Goal: Task Accomplishment & Management: Use online tool/utility

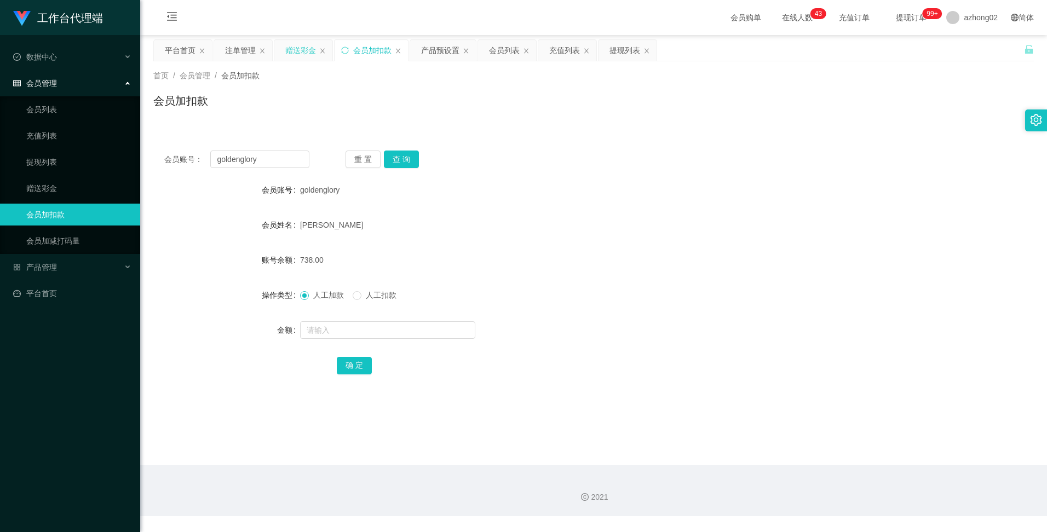
click at [301, 54] on div "赠送彩金" at bounding box center [300, 50] width 31 height 21
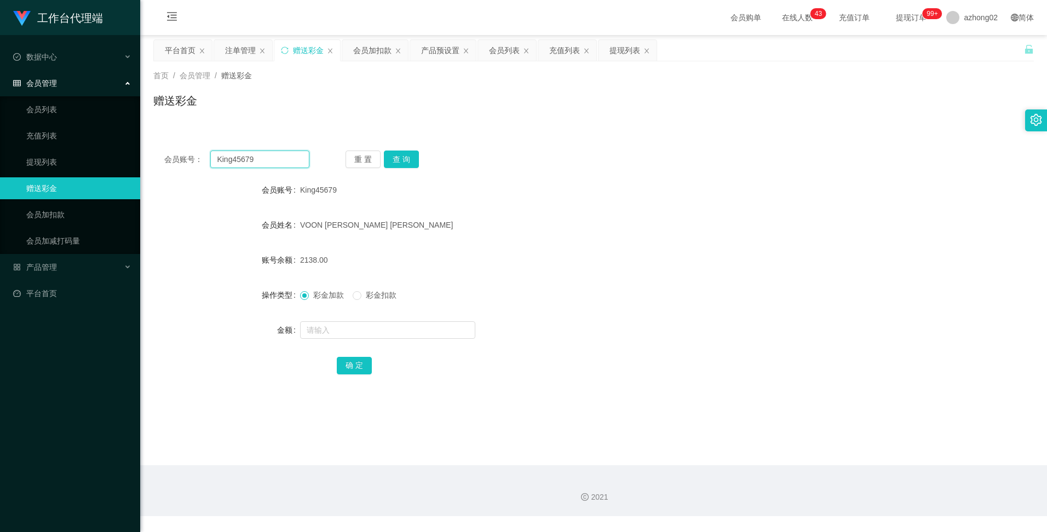
drag, startPoint x: 269, startPoint y: 162, endPoint x: 213, endPoint y: 159, distance: 56.4
click at [213, 159] on input "King45679" at bounding box center [259, 160] width 99 height 18
paste input "ABCDEFGHI"
type input "ABCDEFGHI"
click at [393, 164] on button "查 询" at bounding box center [401, 160] width 35 height 18
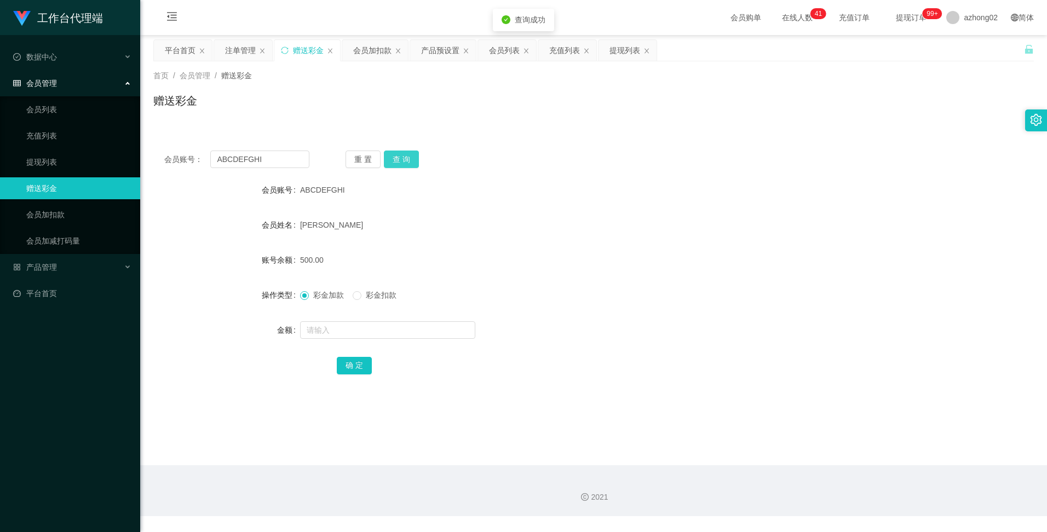
click at [395, 165] on button "查 询" at bounding box center [401, 160] width 35 height 18
click at [434, 56] on div "产品预设置" at bounding box center [440, 50] width 38 height 21
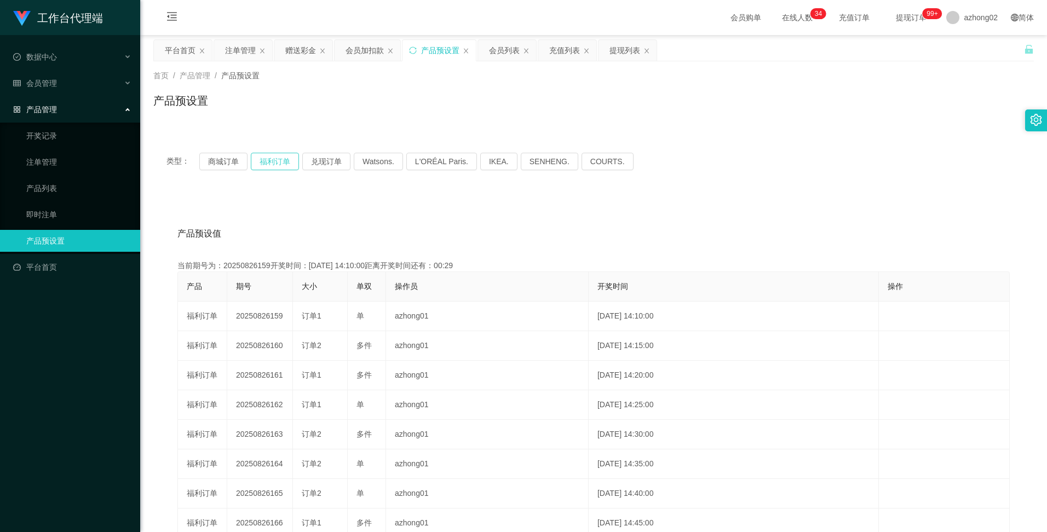
click at [273, 162] on button "福利订单" at bounding box center [275, 162] width 48 height 18
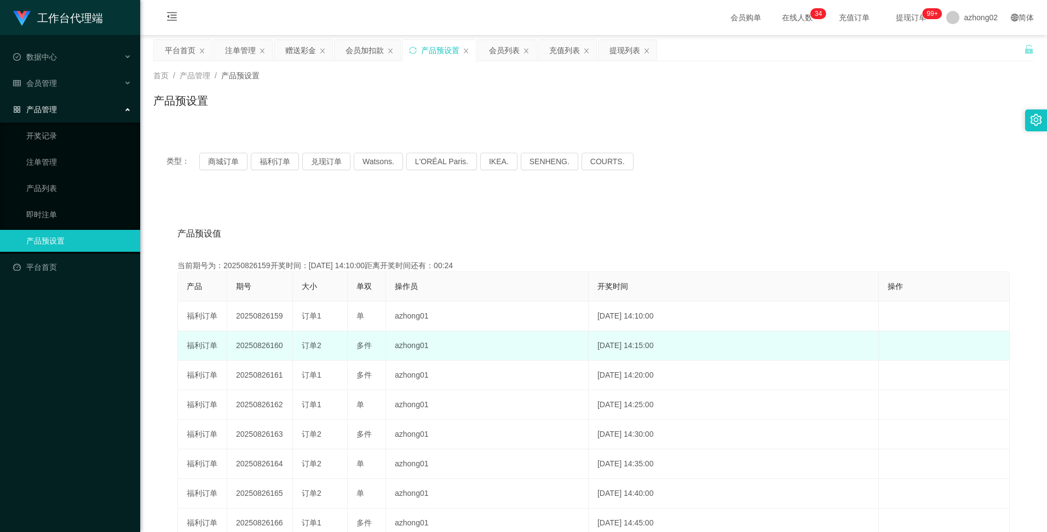
click at [249, 348] on td "20250826160" at bounding box center [260, 346] width 66 height 30
copy td "20250826160"
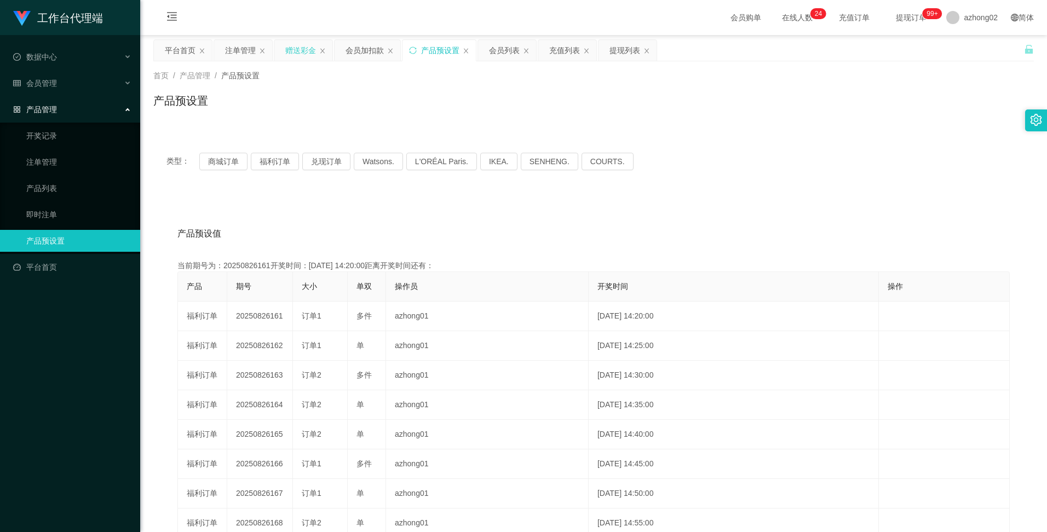
click at [293, 53] on div "赠送彩金" at bounding box center [300, 50] width 31 height 21
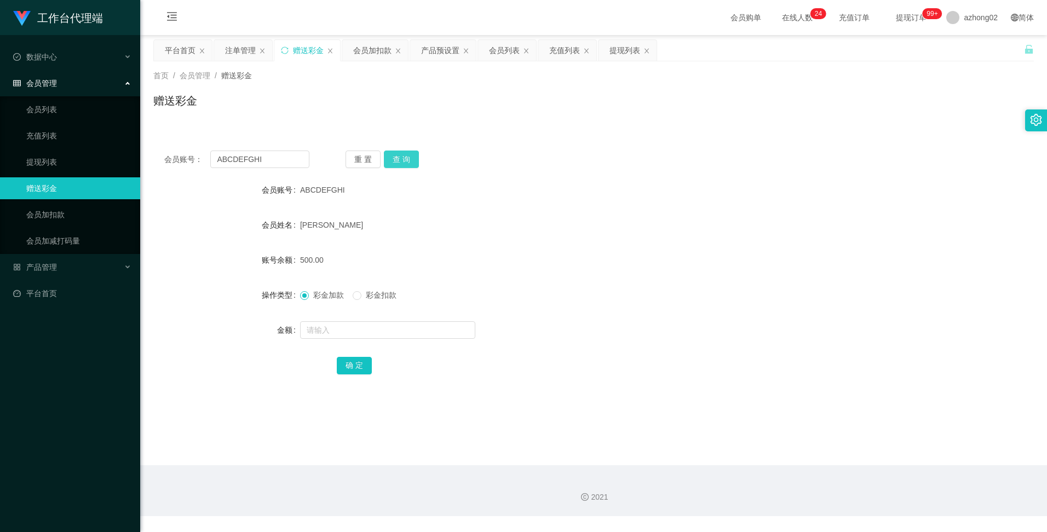
click at [400, 155] on button "查 询" at bounding box center [401, 160] width 35 height 18
click at [401, 157] on button "查 询" at bounding box center [401, 160] width 35 height 18
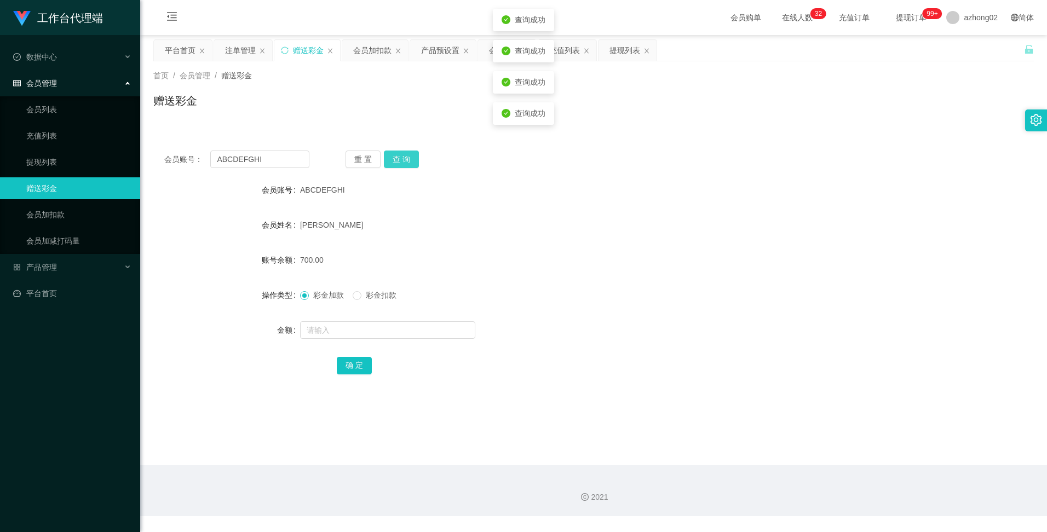
click at [401, 157] on button "查 询" at bounding box center [401, 160] width 35 height 18
click at [409, 162] on button "查 询" at bounding box center [401, 160] width 35 height 18
drag, startPoint x: 408, startPoint y: 160, endPoint x: 405, endPoint y: 165, distance: 5.6
click at [407, 160] on button "查 询" at bounding box center [401, 160] width 35 height 18
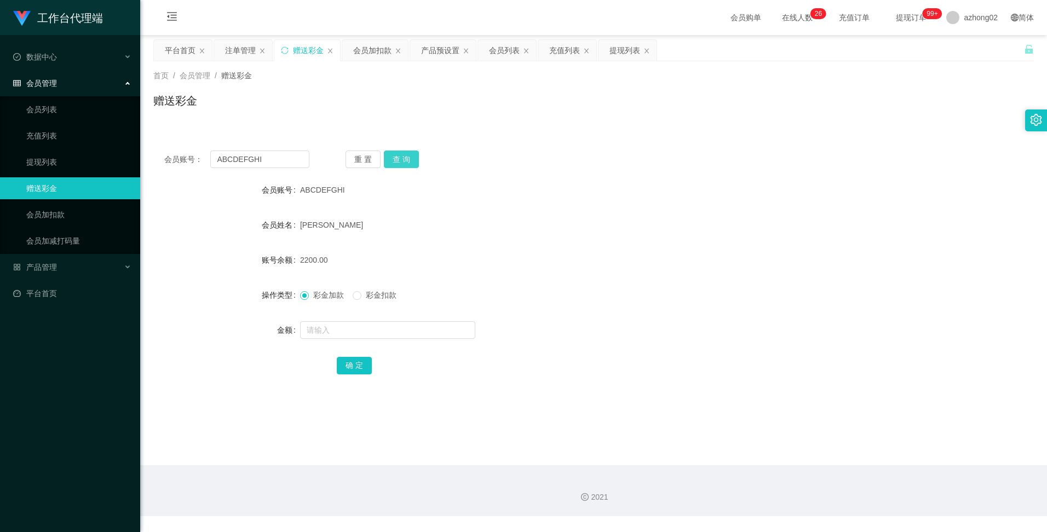
click at [402, 161] on button "查 询" at bounding box center [401, 160] width 35 height 18
click at [448, 51] on div "产品预设置" at bounding box center [440, 50] width 38 height 21
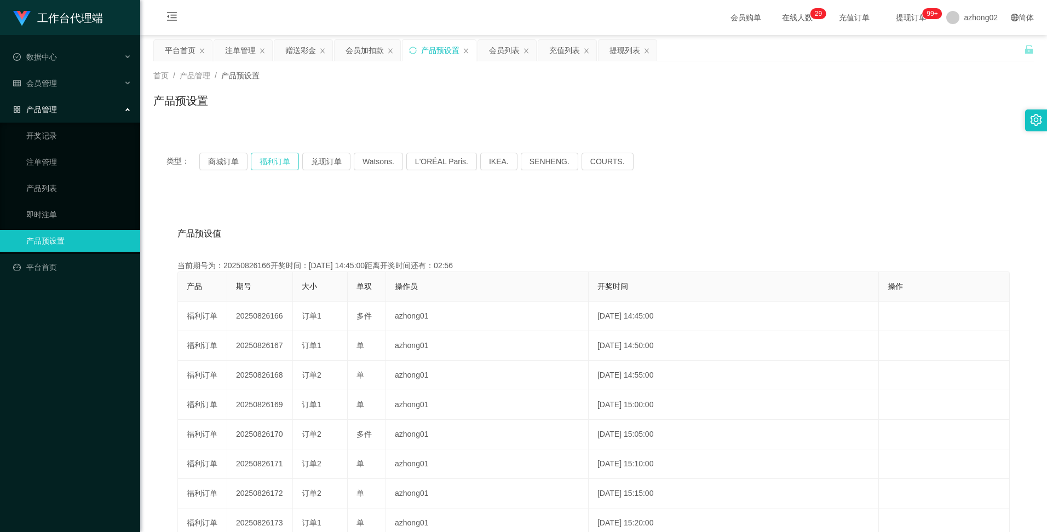
click at [272, 163] on button "福利订单" at bounding box center [275, 162] width 48 height 18
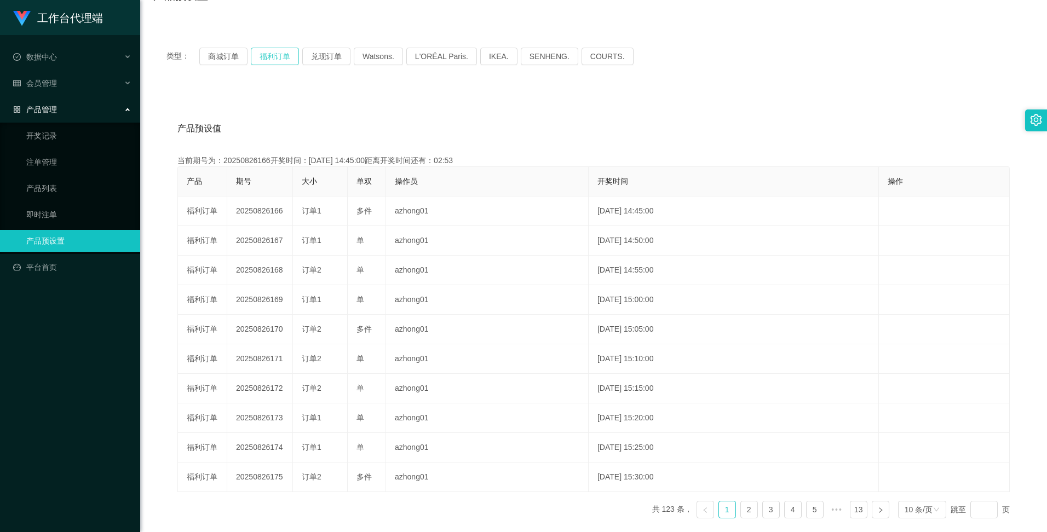
scroll to position [109, 0]
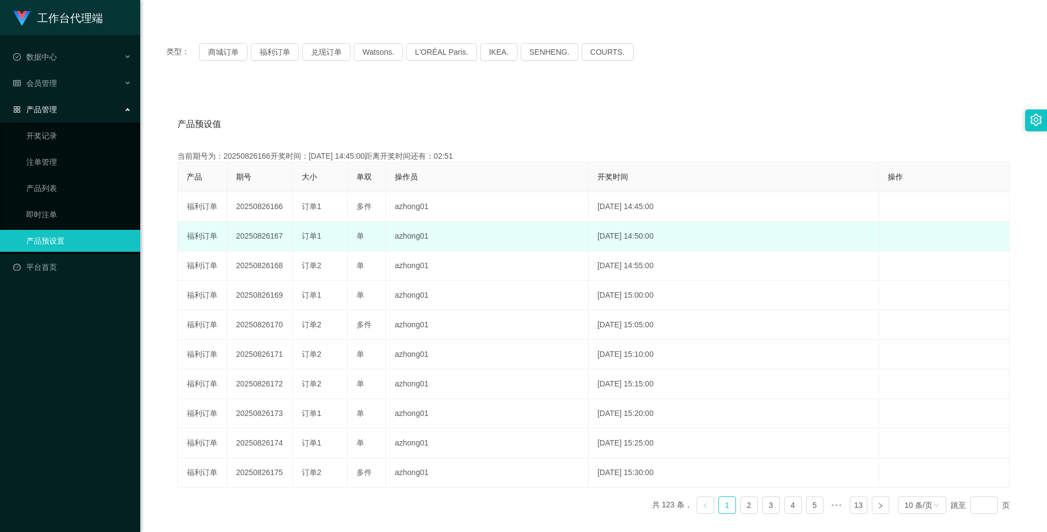
click at [260, 238] on td "20250826167" at bounding box center [260, 237] width 66 height 30
copy td "20250826167"
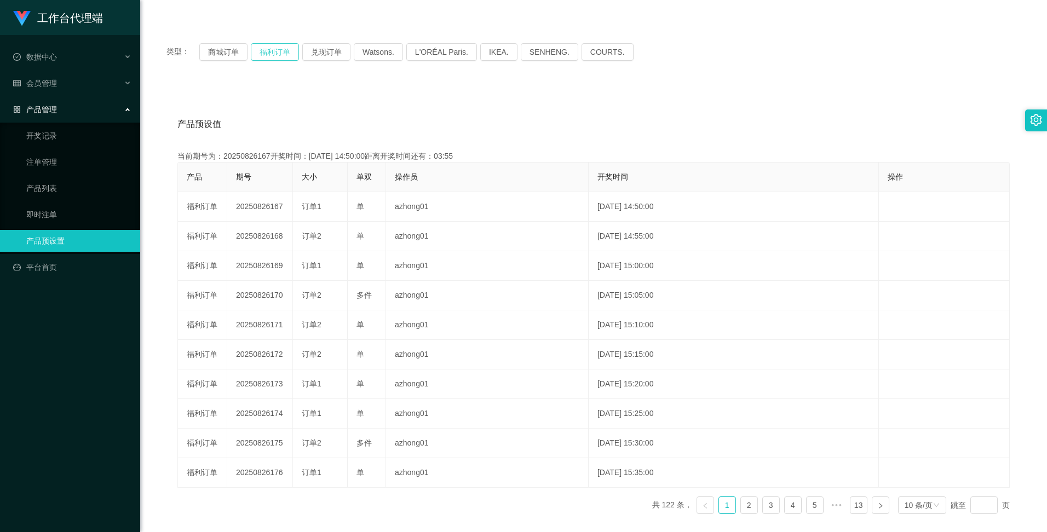
click at [284, 52] on button "福利订单" at bounding box center [275, 52] width 48 height 18
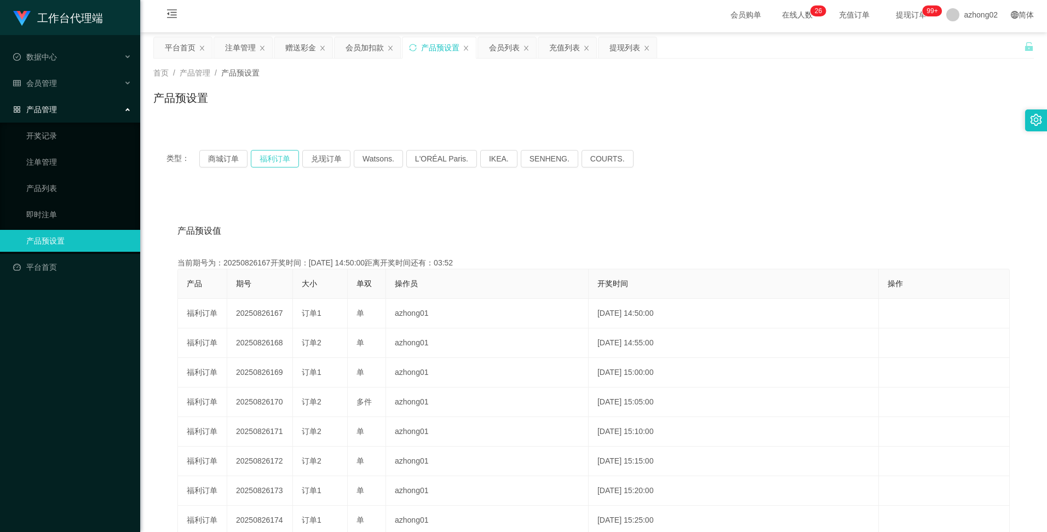
scroll to position [0, 0]
click at [299, 47] on div "赠送彩金" at bounding box center [300, 50] width 31 height 21
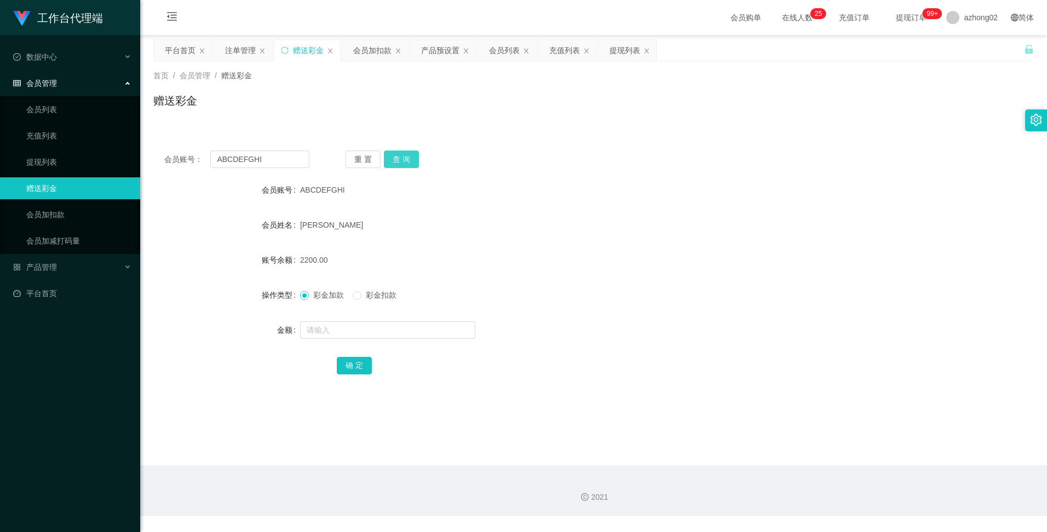
click at [399, 158] on button "查 询" at bounding box center [401, 160] width 35 height 18
click at [403, 162] on button "查 询" at bounding box center [401, 160] width 35 height 18
click at [437, 51] on div "产品预设置" at bounding box center [440, 50] width 38 height 21
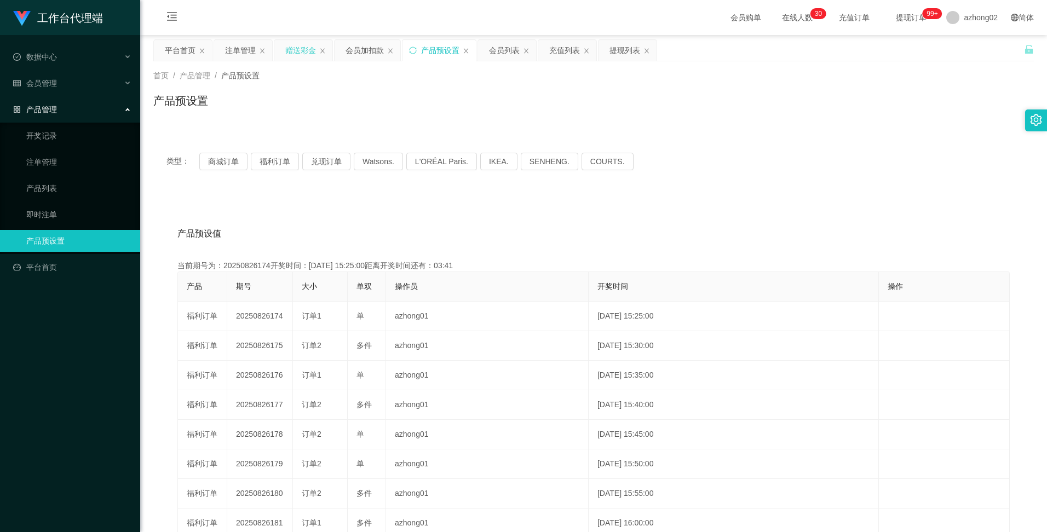
click at [301, 52] on div "赠送彩金" at bounding box center [300, 50] width 31 height 21
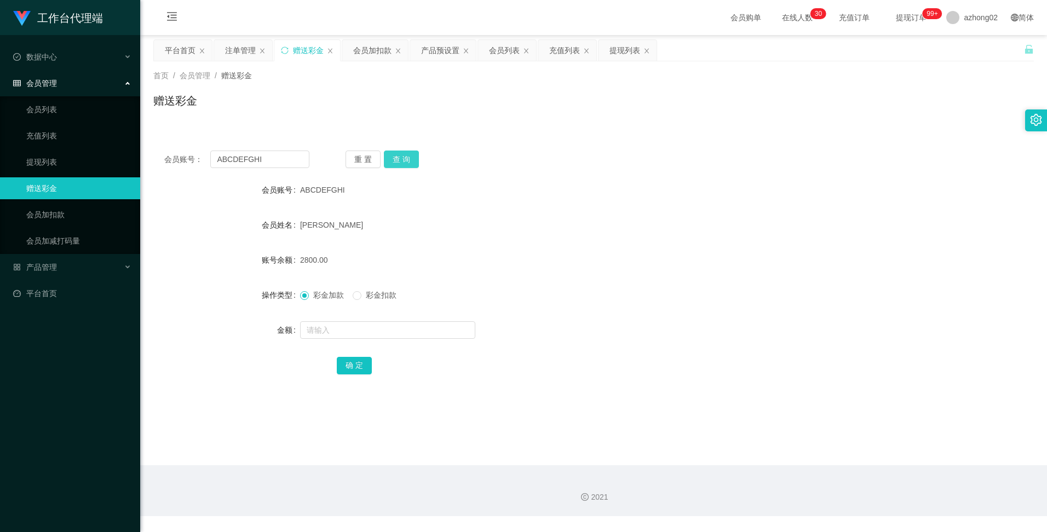
click at [403, 161] on button "查 询" at bounding box center [401, 160] width 35 height 18
click at [435, 54] on div "产品预设置" at bounding box center [440, 50] width 38 height 21
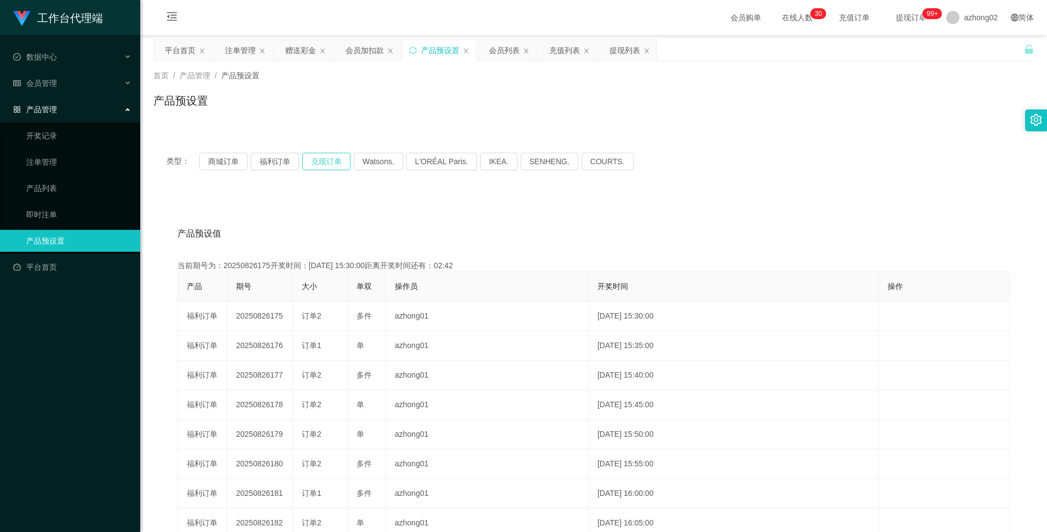
click at [333, 162] on button "兑现订单" at bounding box center [326, 162] width 48 height 18
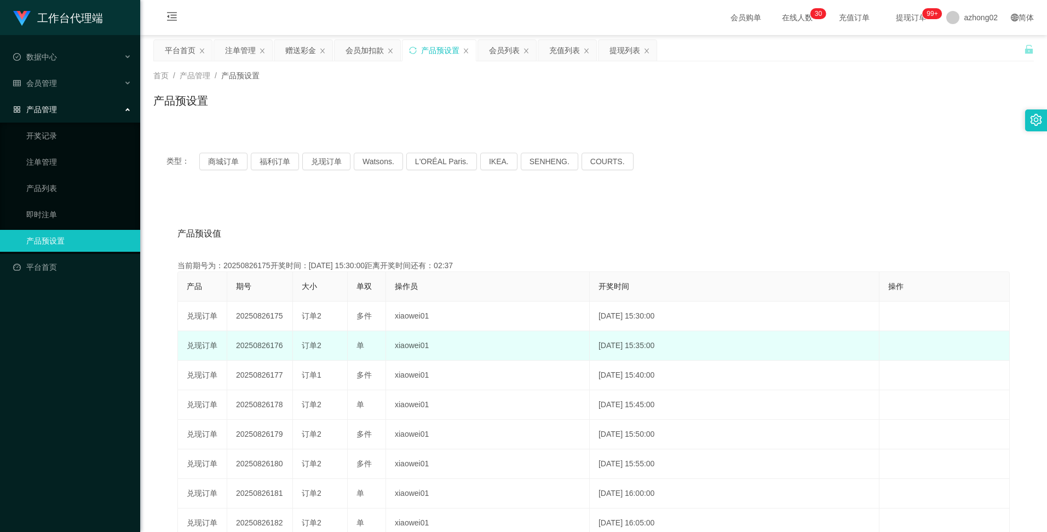
click at [257, 345] on td "20250826176" at bounding box center [260, 346] width 66 height 30
copy td "20250826176"
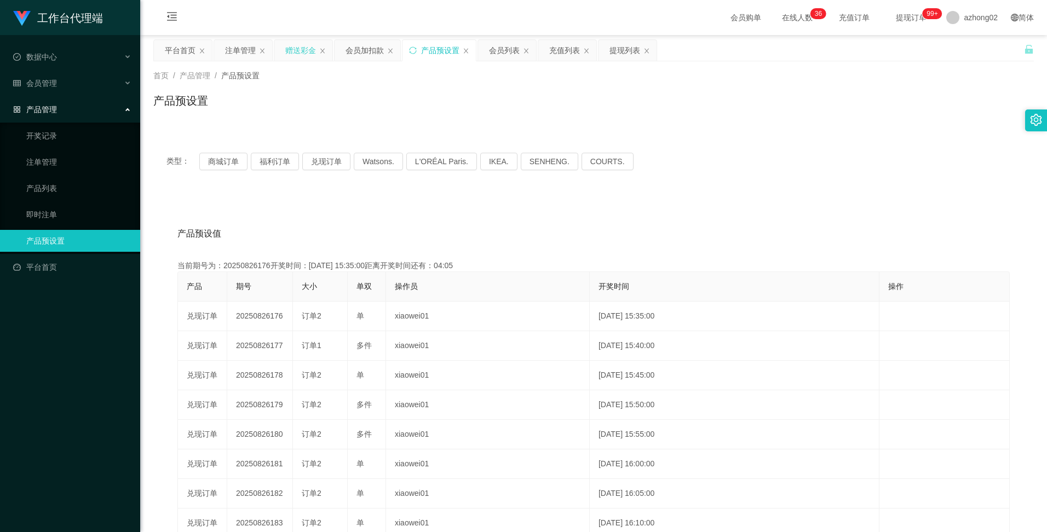
click at [308, 54] on div "赠送彩金" at bounding box center [300, 50] width 31 height 21
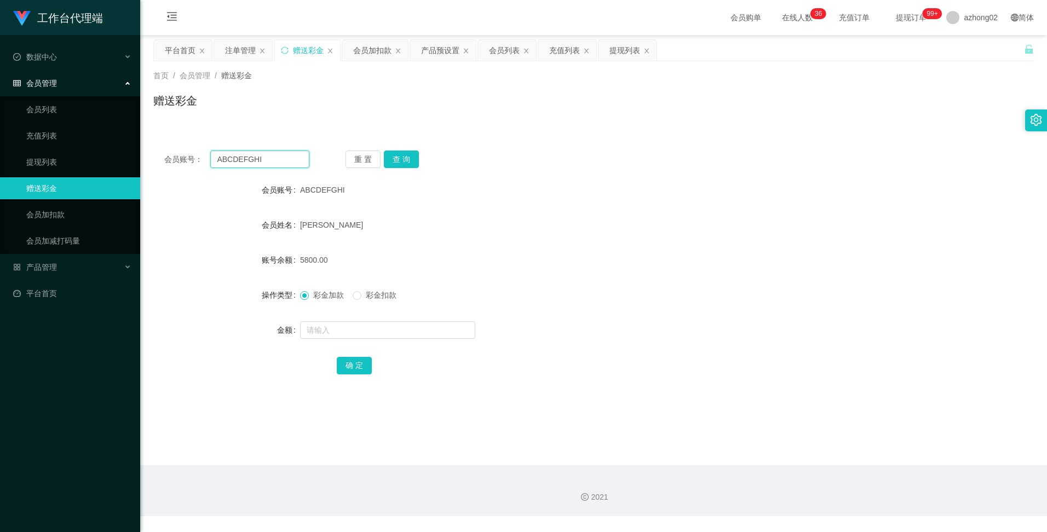
drag, startPoint x: 270, startPoint y: 164, endPoint x: 215, endPoint y: 159, distance: 55.5
click at [215, 159] on input "ABCDEFGHI" at bounding box center [259, 160] width 99 height 18
click at [247, 51] on div "注单管理" at bounding box center [240, 50] width 31 height 21
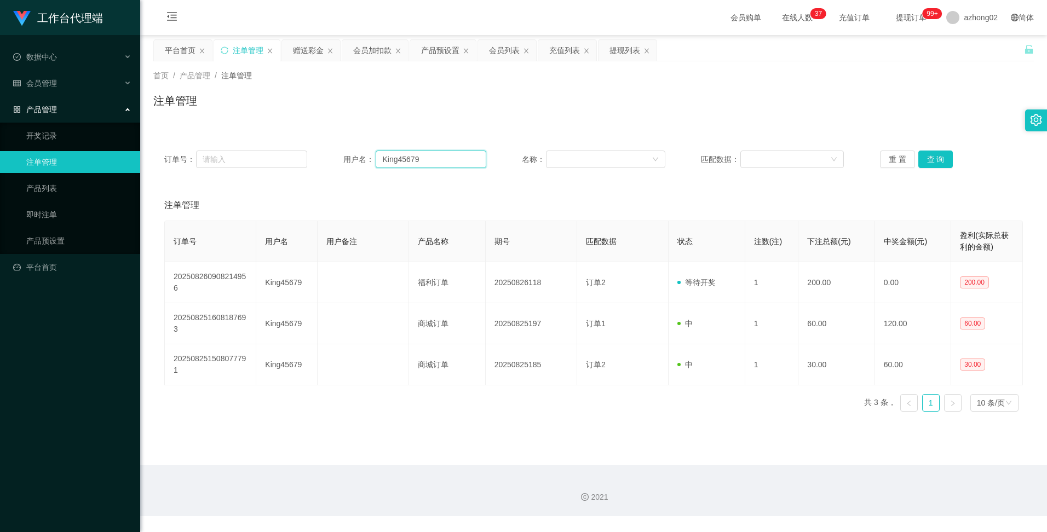
drag, startPoint x: 424, startPoint y: 157, endPoint x: 371, endPoint y: 160, distance: 53.2
click at [371, 159] on div "用户名： King45679" at bounding box center [414, 160] width 143 height 18
paste input "ABCDEFGHI"
type input "ABCDEFGHI"
click at [935, 159] on button "查 询" at bounding box center [935, 160] width 35 height 18
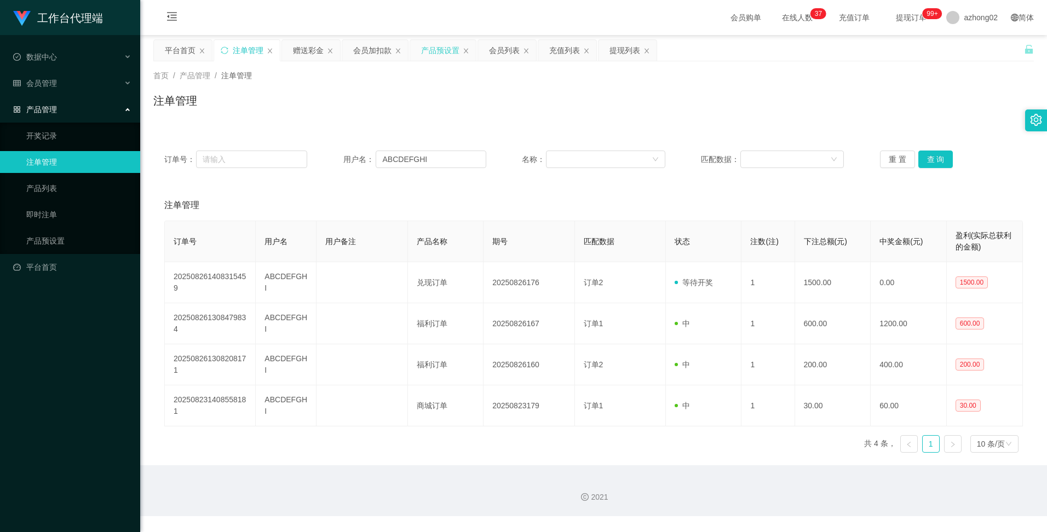
click at [449, 52] on div "产品预设置" at bounding box center [440, 50] width 38 height 21
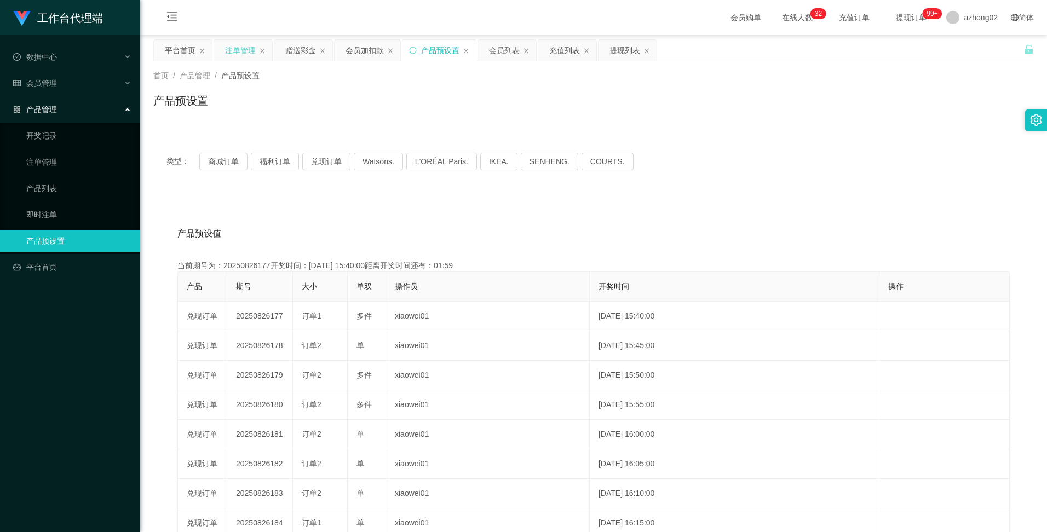
click at [231, 51] on div "注单管理" at bounding box center [240, 50] width 31 height 21
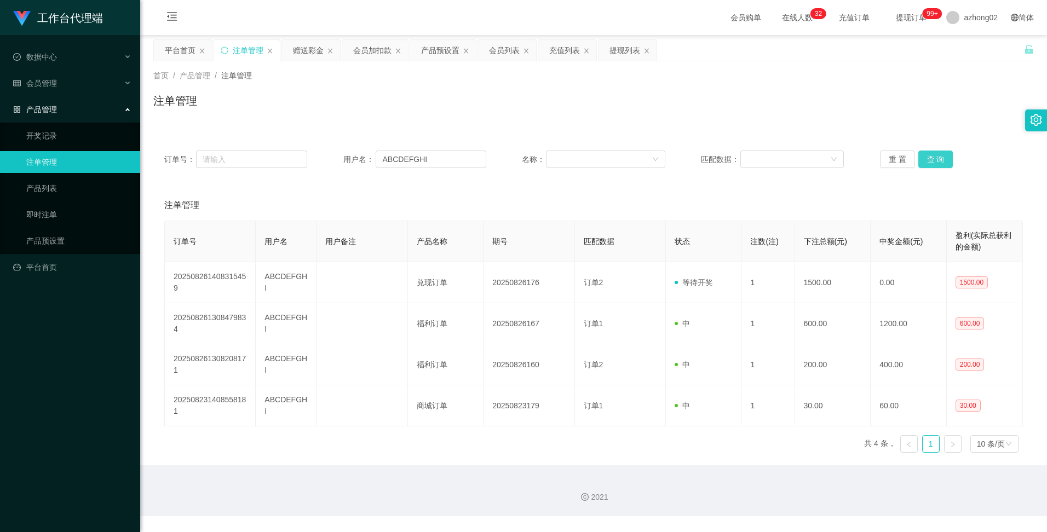
click at [937, 160] on button "查 询" at bounding box center [935, 160] width 35 height 18
